Goal: Task Accomplishment & Management: Manage account settings

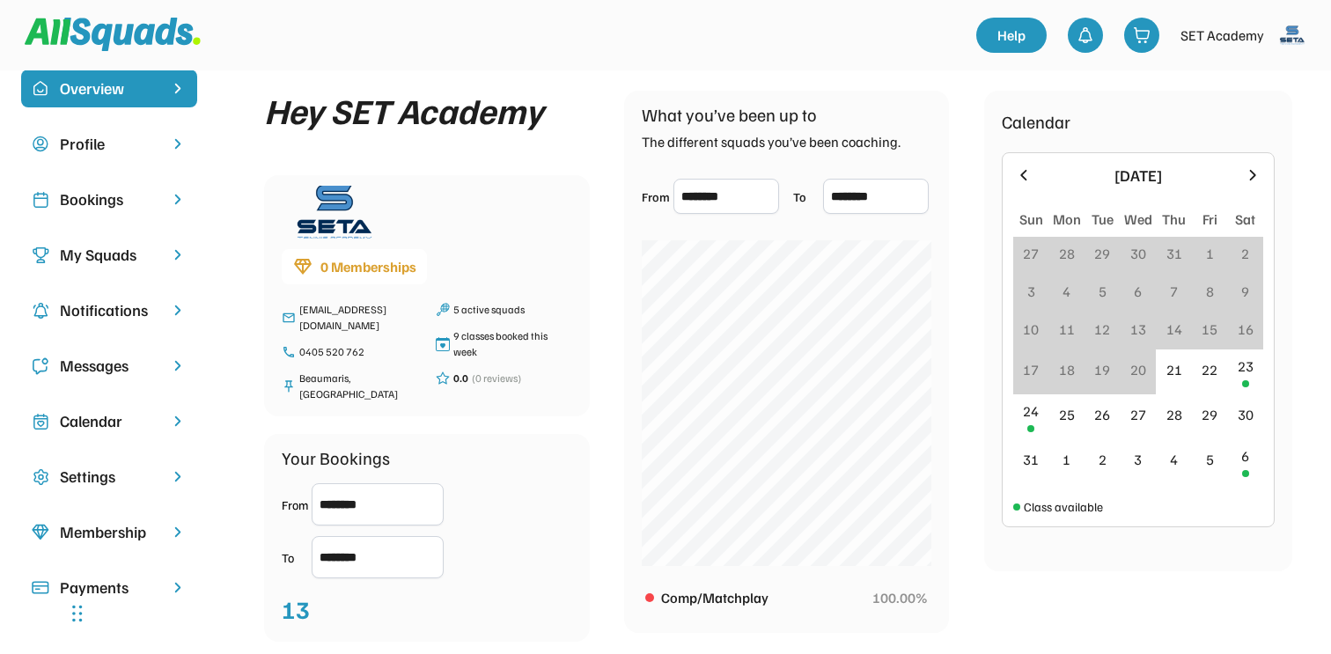
scroll to position [26, 0]
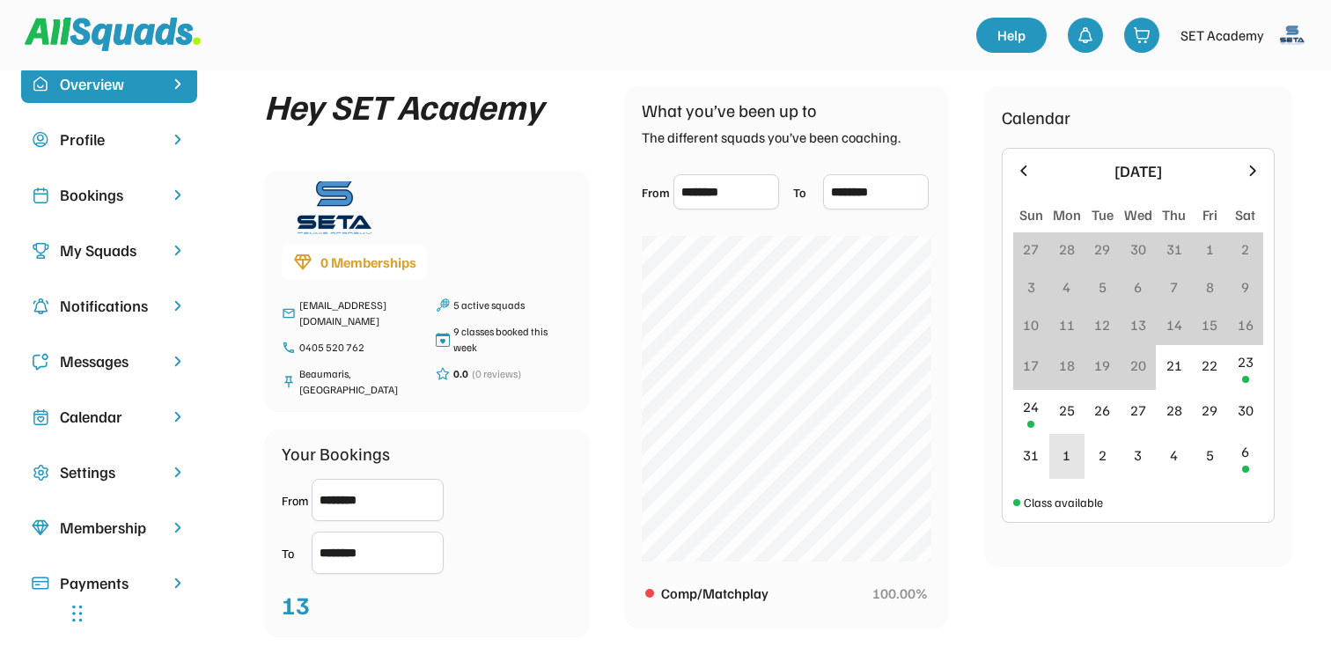
click at [1033, 413] on div "24" at bounding box center [1031, 406] width 16 height 21
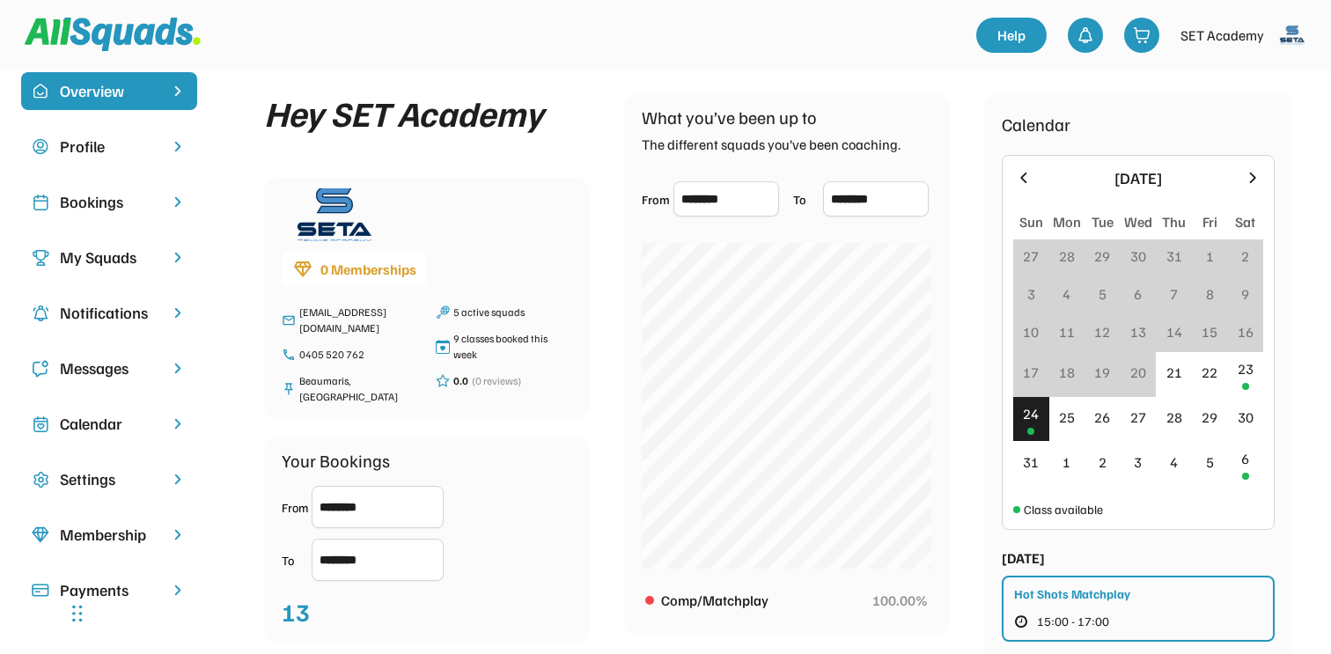
scroll to position [18, 0]
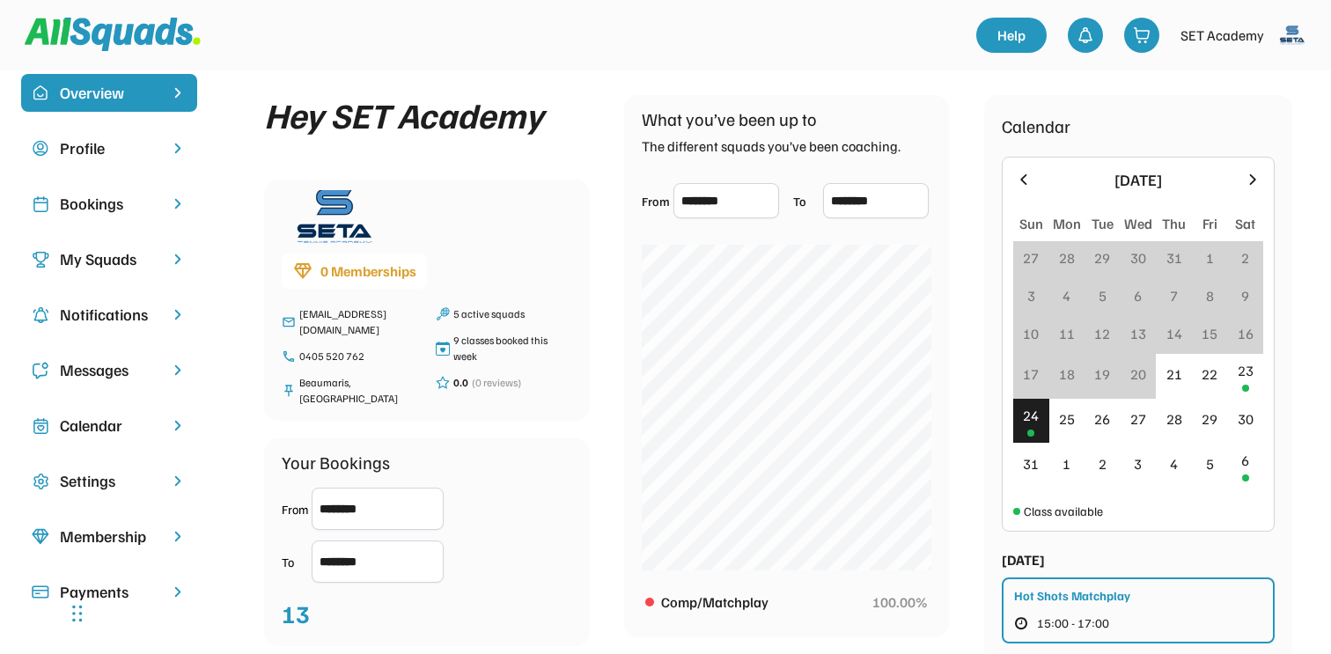
click at [365, 489] on input "********" at bounding box center [378, 509] width 132 height 42
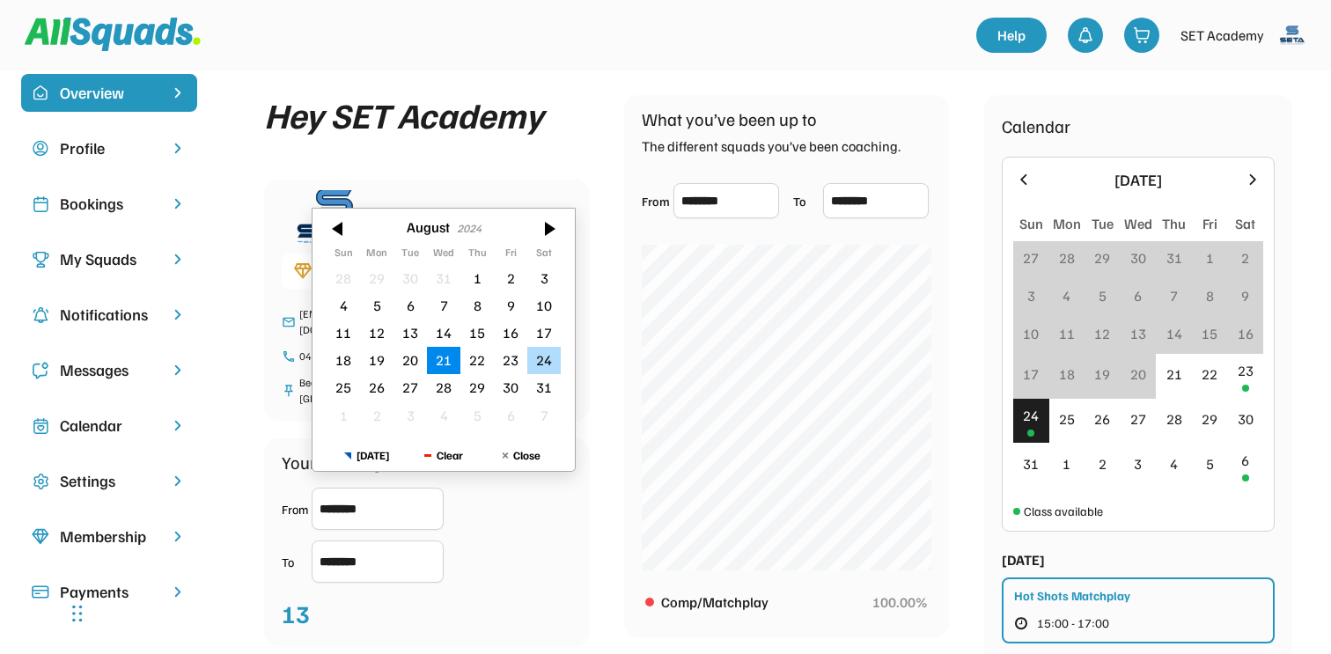
click at [531, 364] on div "24" at bounding box center [543, 360] width 33 height 27
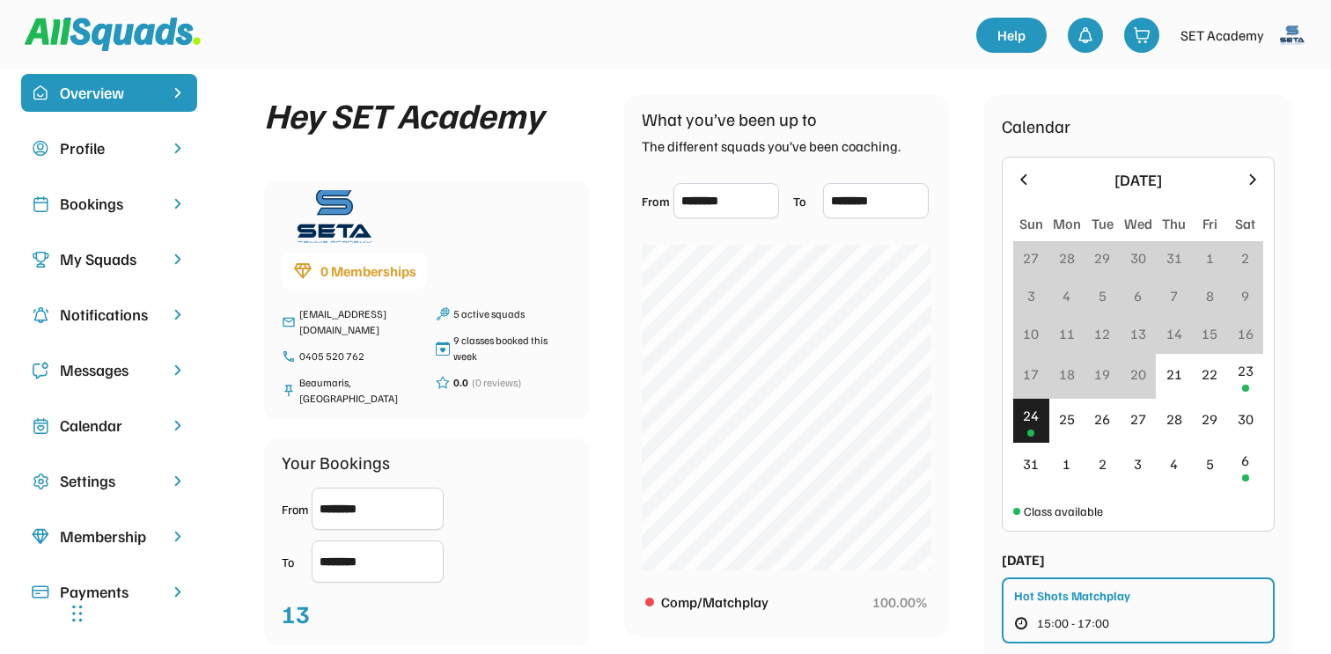
click at [410, 488] on input "********" at bounding box center [378, 509] width 132 height 42
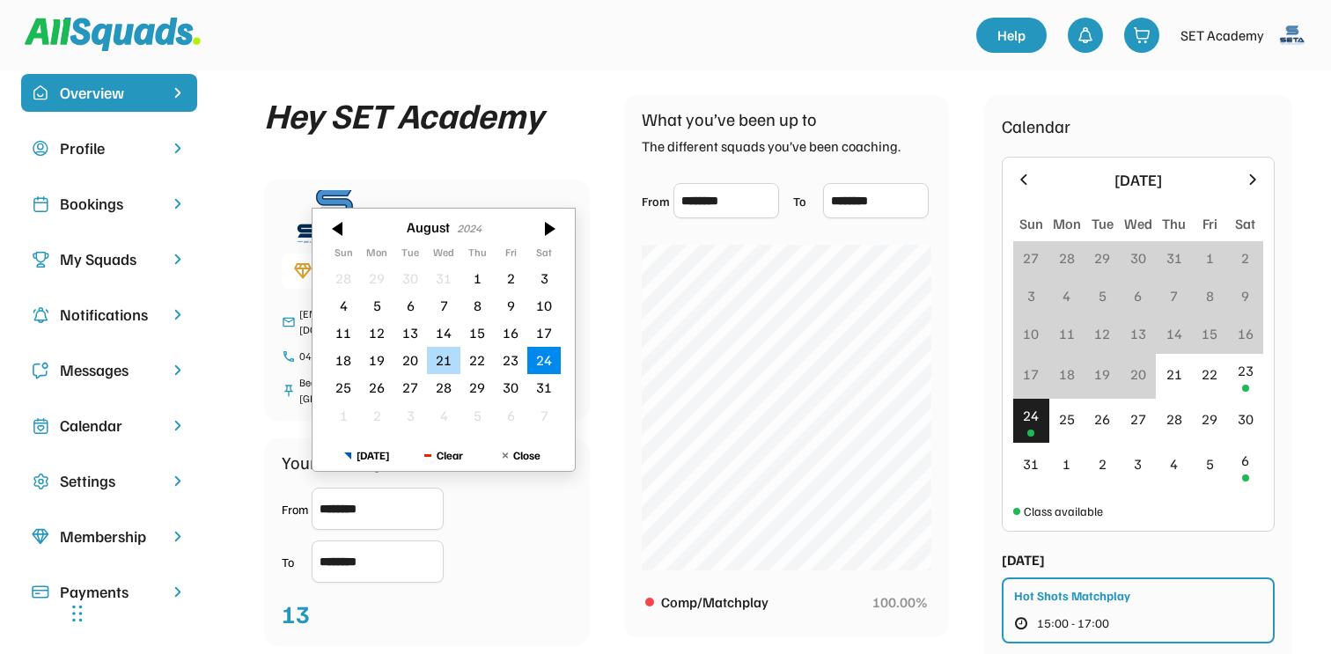
click at [442, 354] on div "21" at bounding box center [443, 360] width 33 height 27
type input "********"
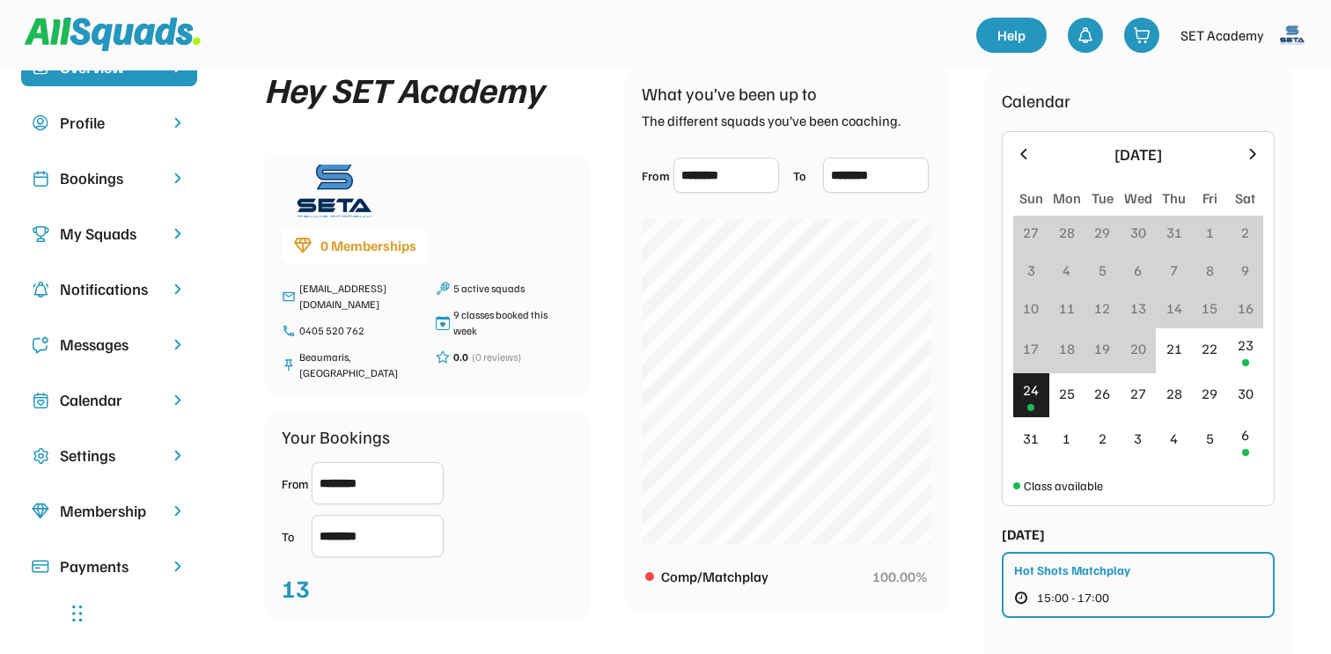
scroll to position [0, 0]
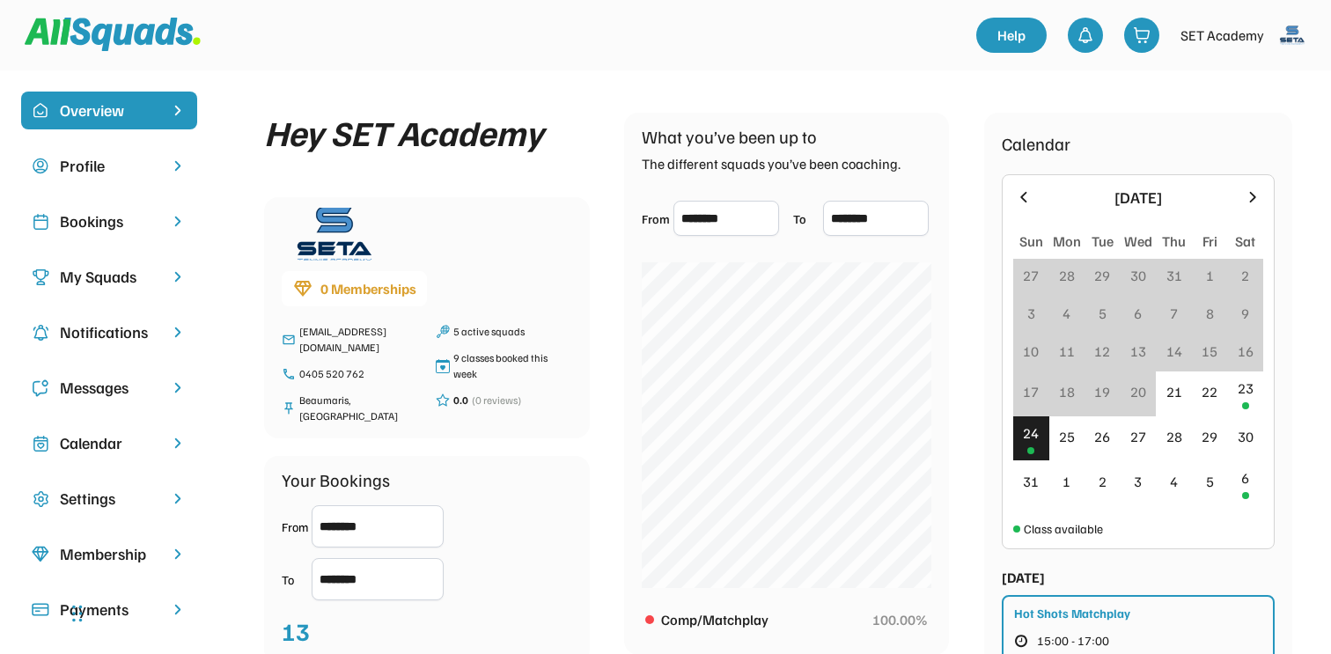
click at [128, 215] on div "Bookings" at bounding box center [109, 221] width 99 height 24
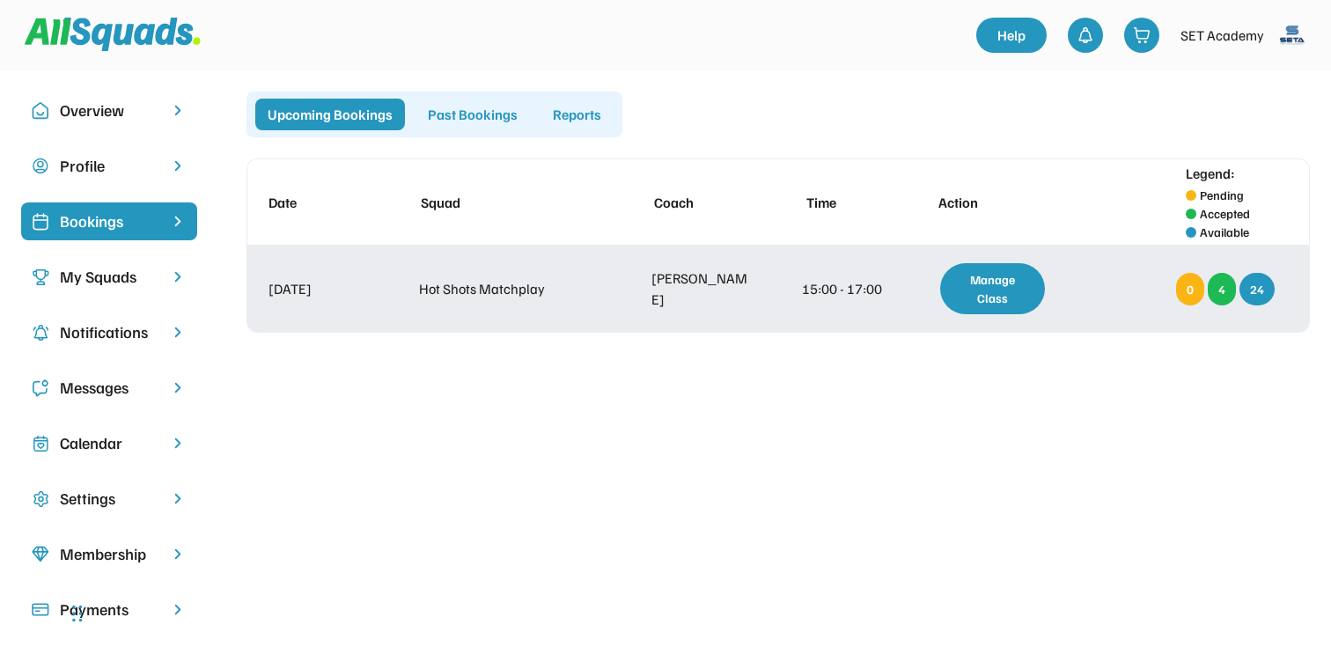
click at [1229, 294] on div "4" at bounding box center [1222, 289] width 28 height 33
click at [1221, 289] on div "4" at bounding box center [1222, 289] width 28 height 33
click at [985, 309] on div "Manage Class" at bounding box center [992, 288] width 105 height 51
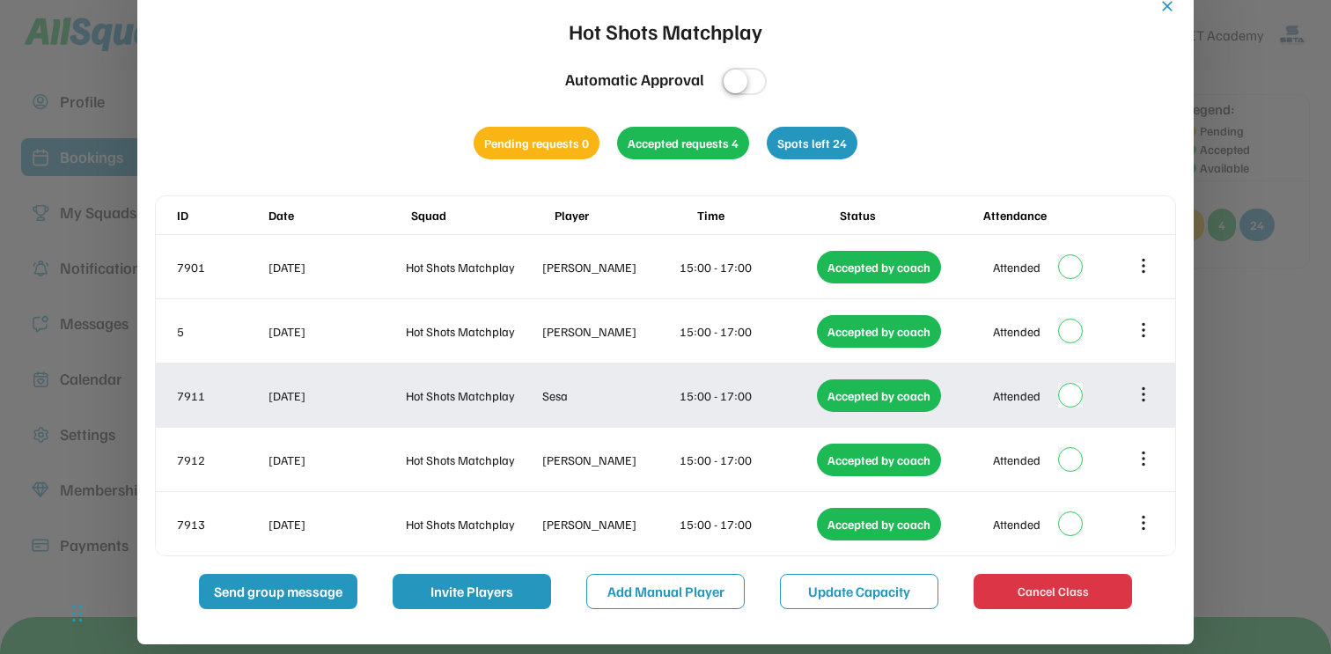
scroll to position [67, 0]
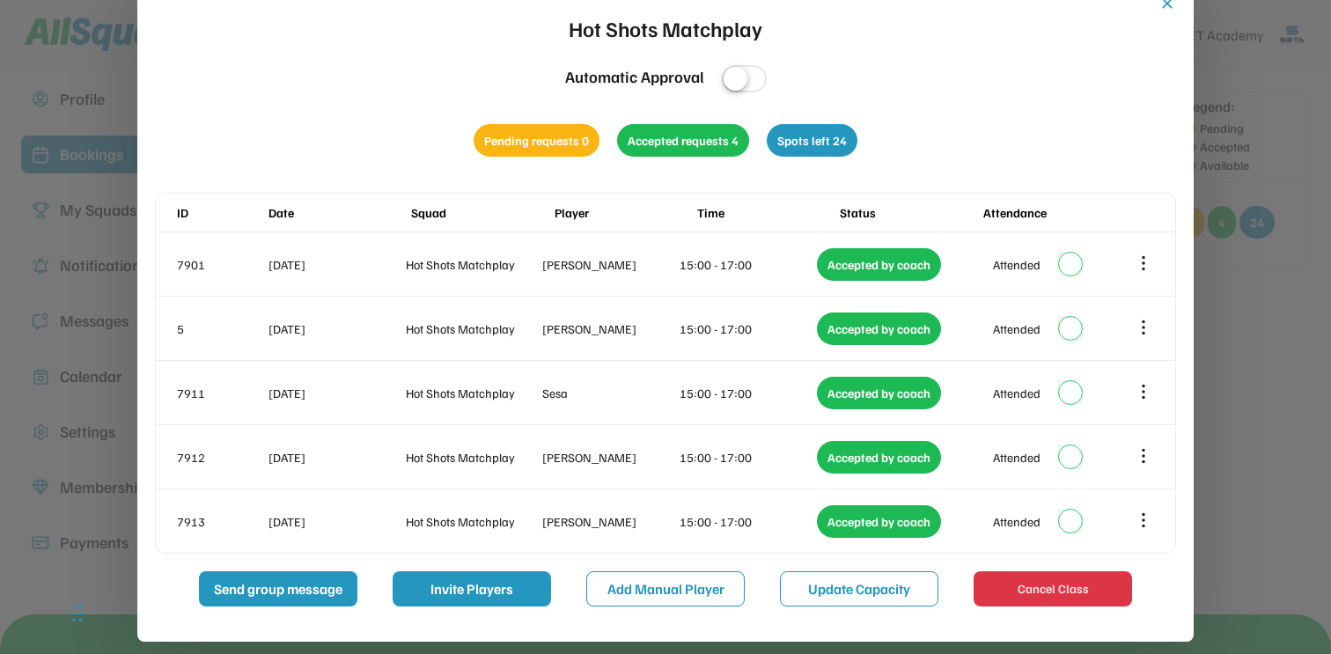
click at [585, 265] on div "Max Talledo" at bounding box center [609, 264] width 134 height 18
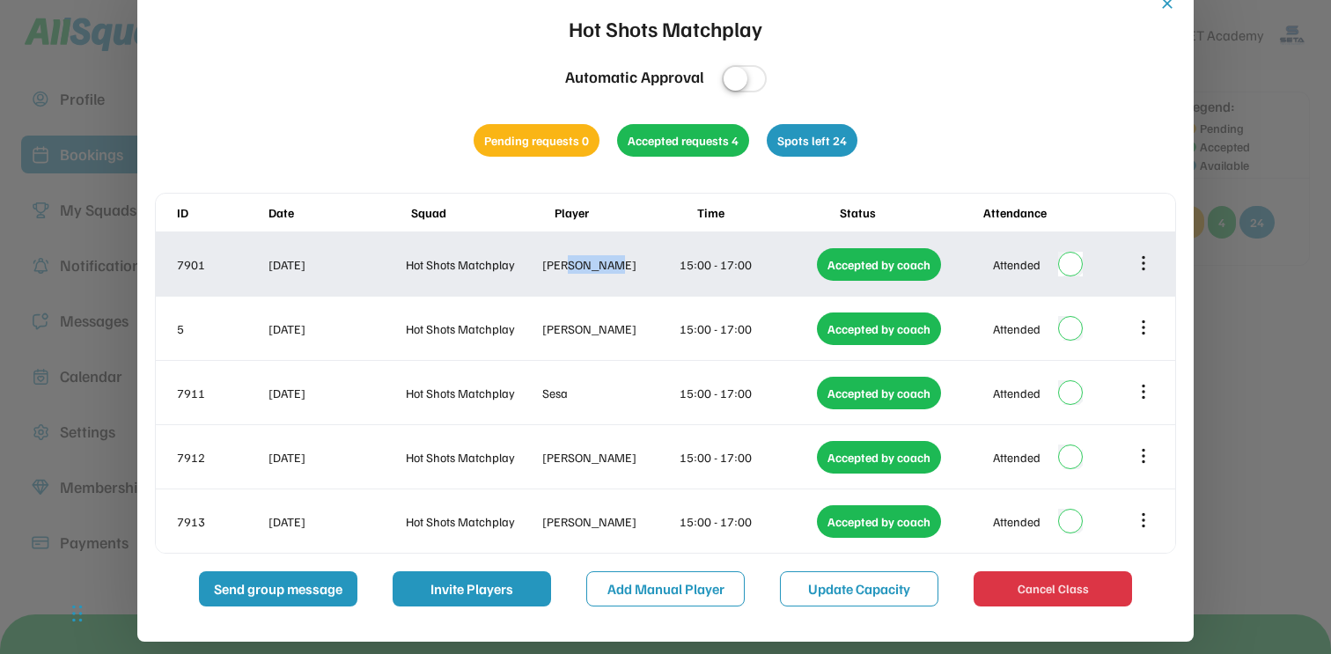
copy div "Talledo"
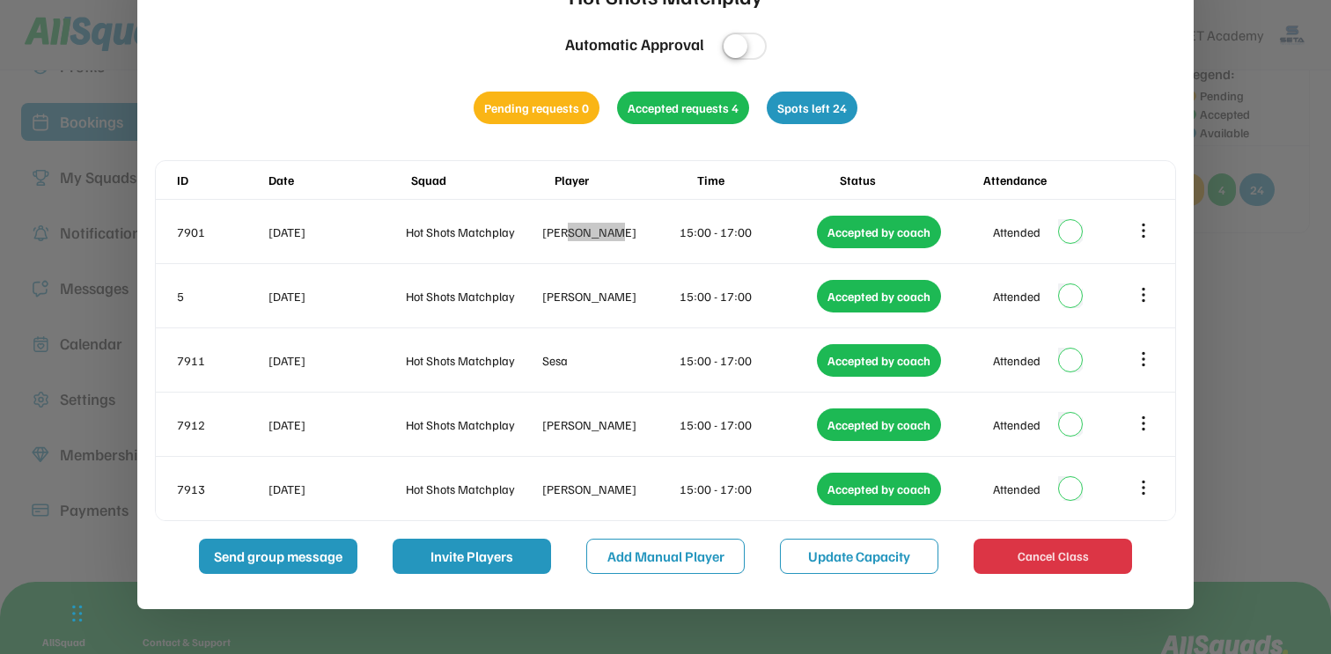
scroll to position [97, 0]
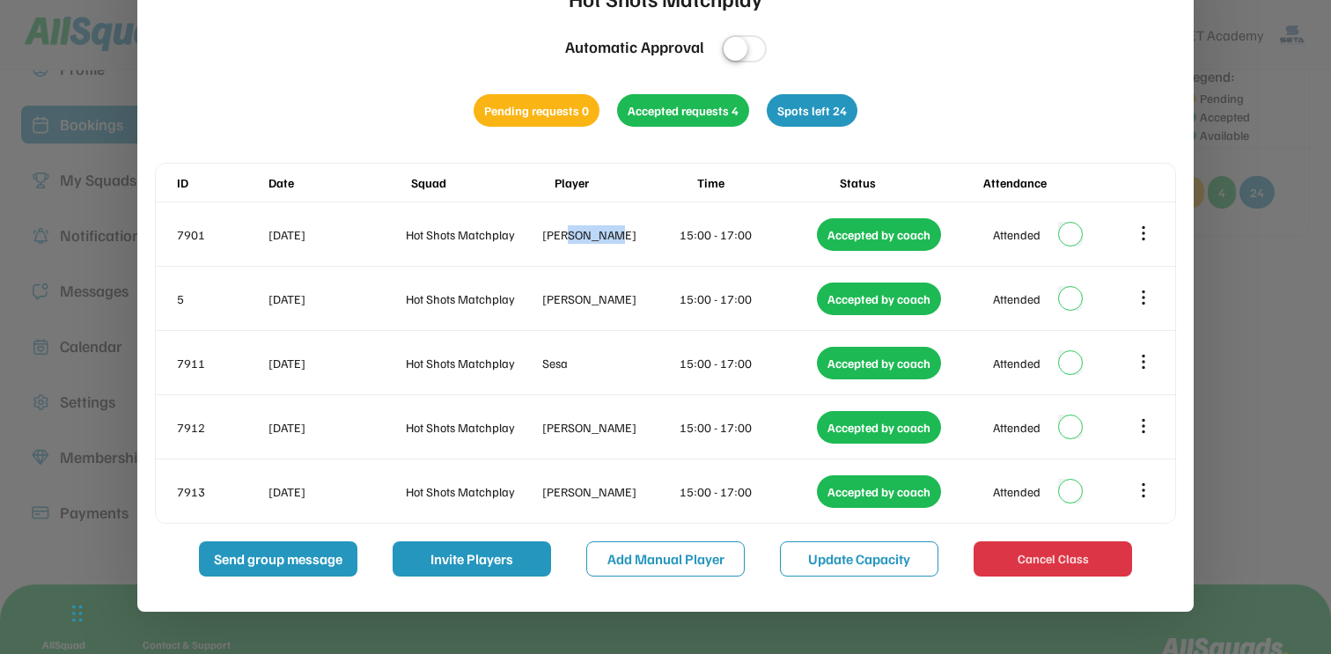
click at [555, 366] on div "Sesa" at bounding box center [609, 363] width 134 height 18
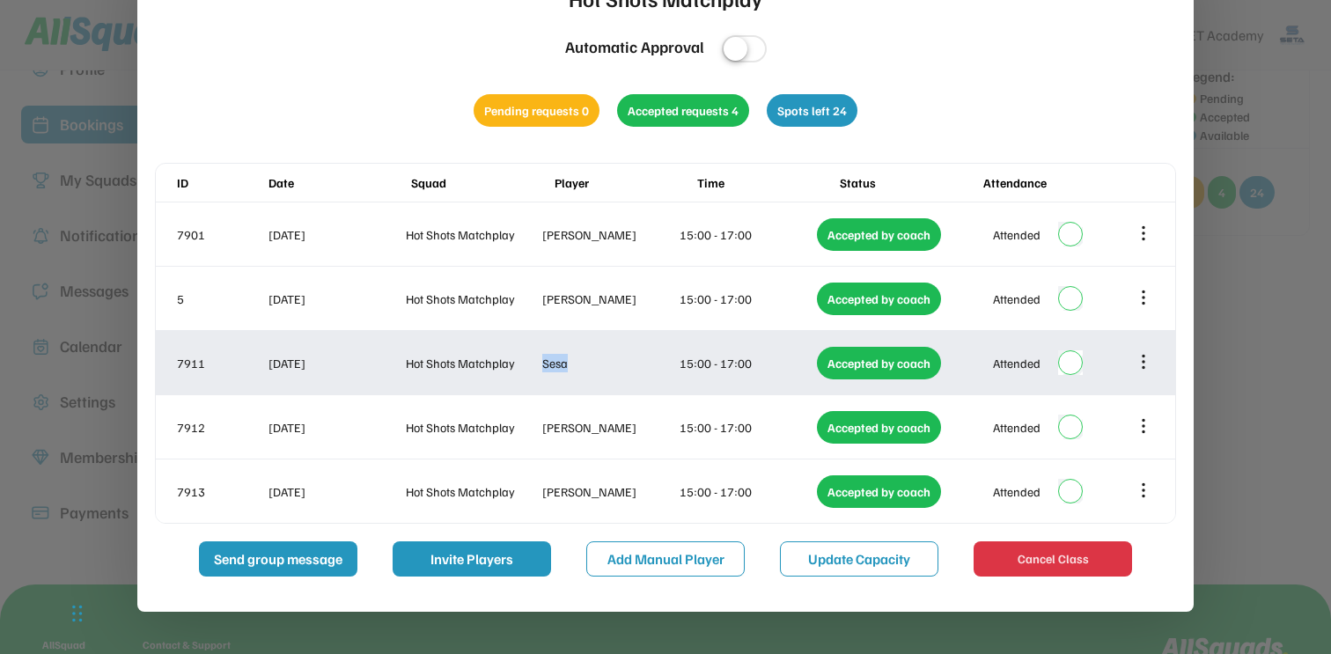
copy div "Sesa"
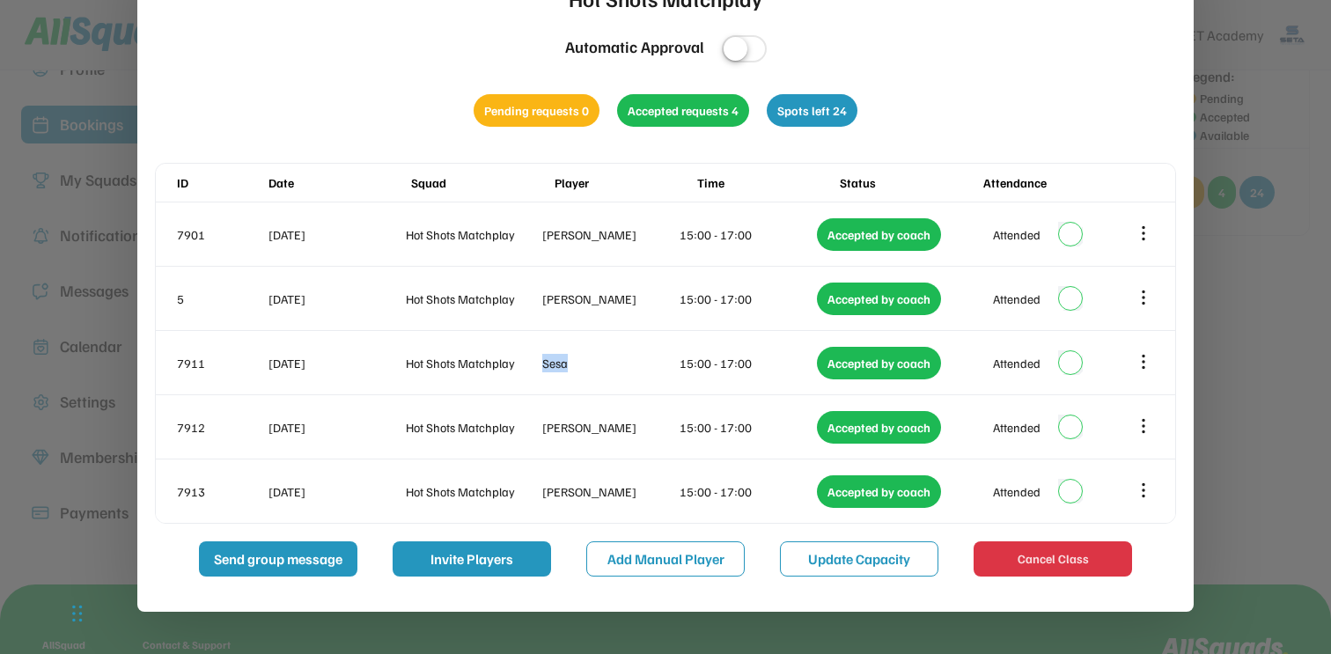
click at [601, 435] on div "Daniel Huang" at bounding box center [609, 427] width 134 height 18
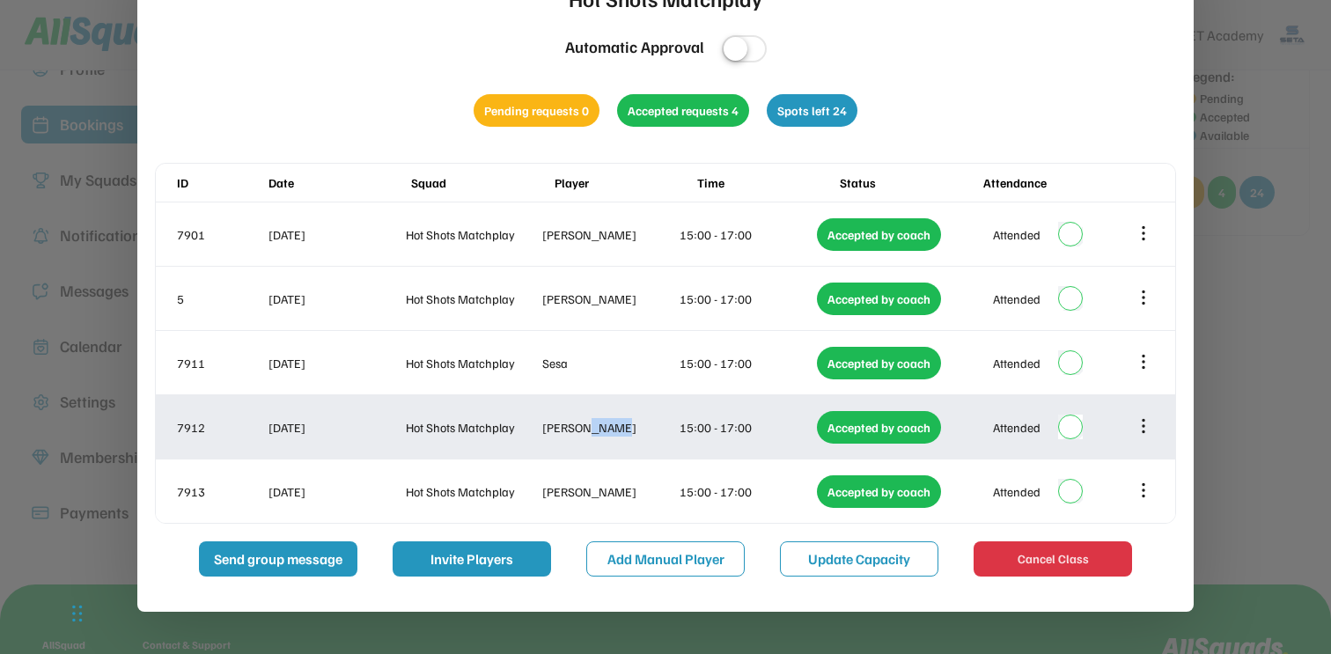
click at [601, 435] on div "Daniel Huang" at bounding box center [609, 427] width 134 height 18
copy div "Huang"
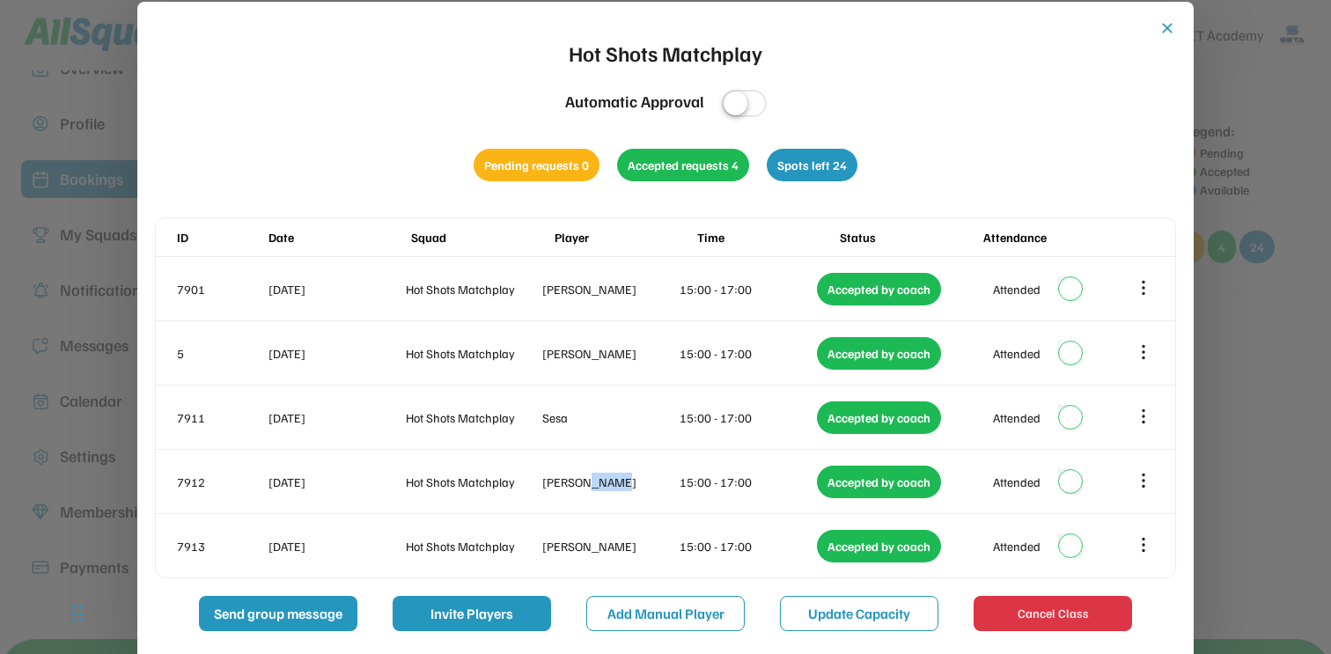
scroll to position [44, 0]
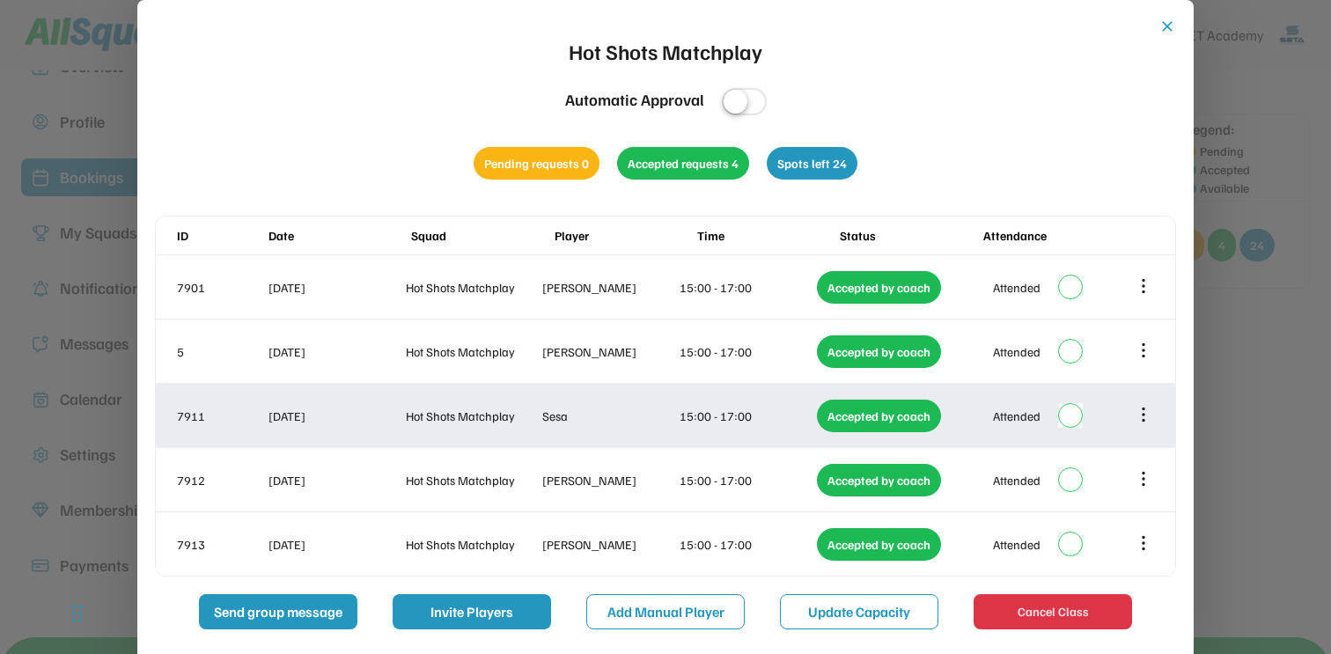
click at [689, 394] on div "7911 24 Aug 2025 Hot Shots Matchplay Sesa 15:00 - 17:00 Accepted by coach Atten…" at bounding box center [665, 415] width 1019 height 63
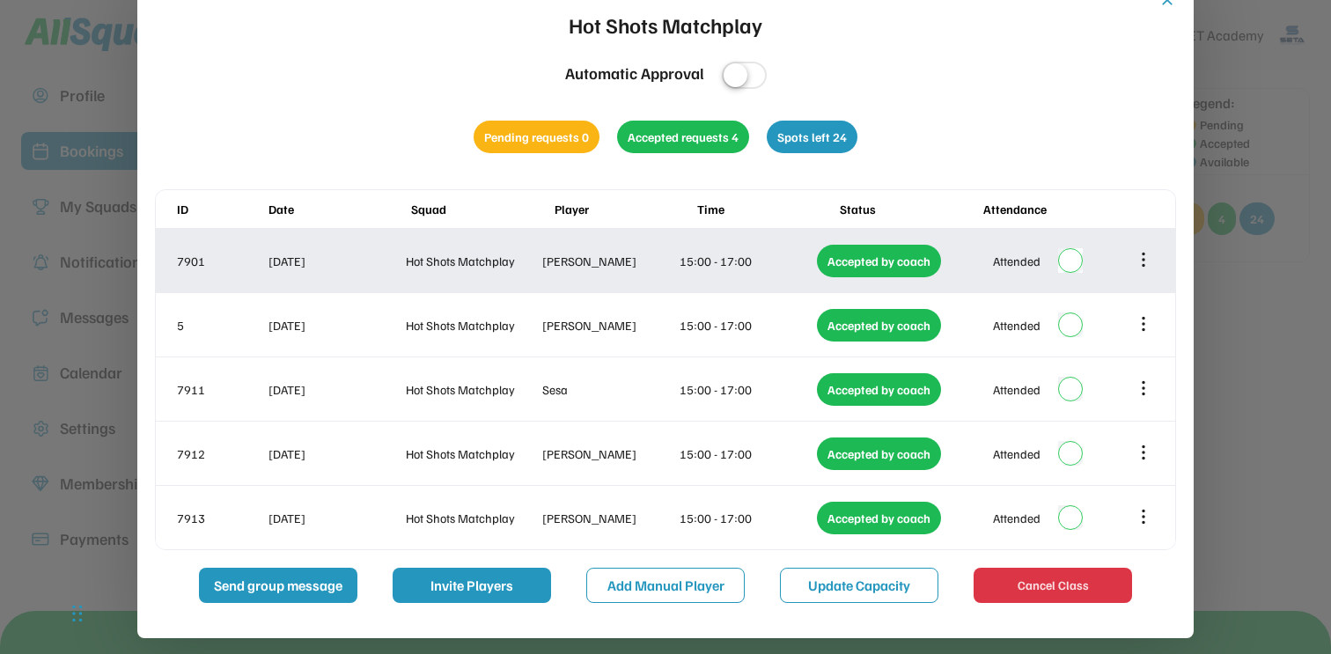
scroll to position [80, 0]
